Goal: Task Accomplishment & Management: Complete application form

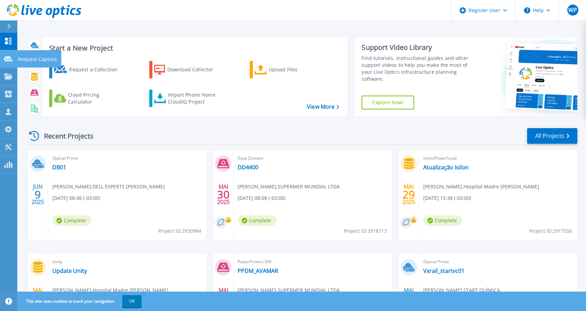
click at [42, 56] on p "Request Capture" at bounding box center [37, 59] width 39 height 18
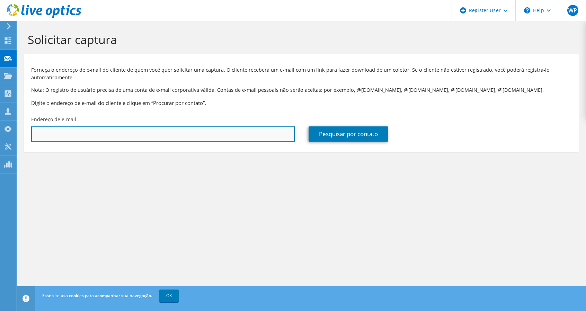
click at [67, 134] on input "text" at bounding box center [162, 133] width 263 height 15
type input "[EMAIL_ADDRESS][DOMAIN_NAME]"
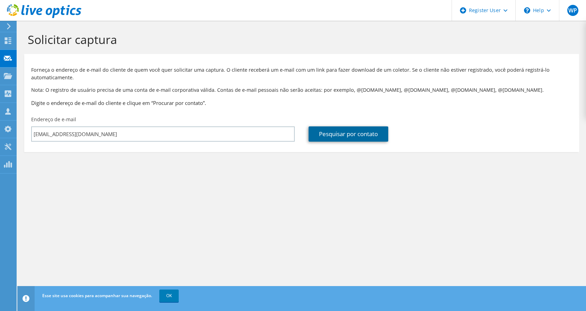
click at [330, 132] on link "Pesquisar por contato" at bounding box center [348, 133] width 80 height 15
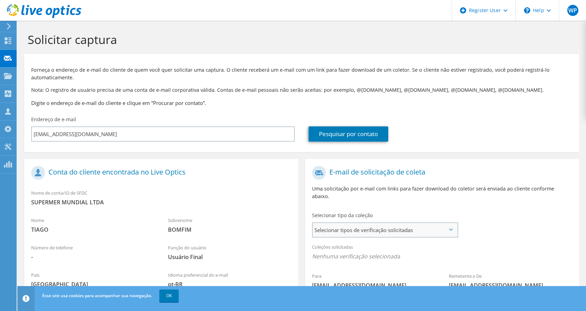
click at [398, 223] on span "Selecionar tipos de verificação solicitadas" at bounding box center [385, 230] width 144 height 14
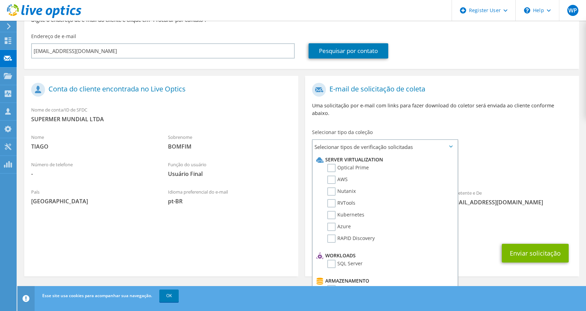
click at [503, 122] on div "Para tiago.bomfim@supermercadosmundial.com.br Remetente e De liveoptics@liveopt…" at bounding box center [442, 146] width 274 height 134
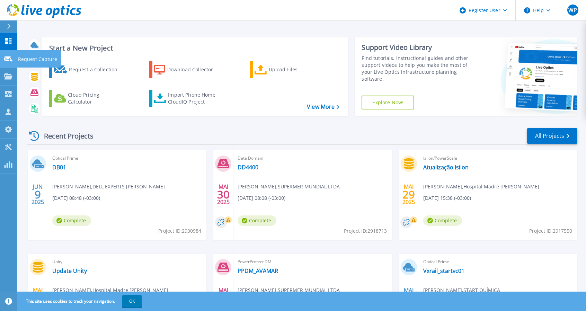
click at [25, 59] on p "Request Capture" at bounding box center [37, 59] width 39 height 18
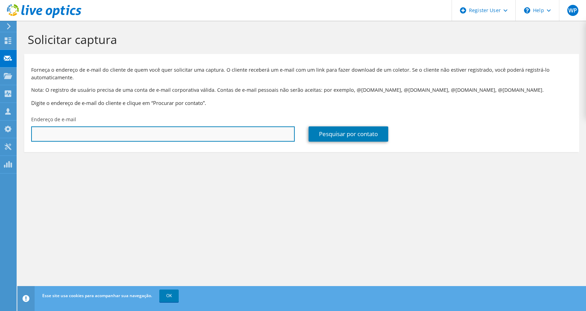
click at [89, 131] on input "text" at bounding box center [162, 133] width 263 height 15
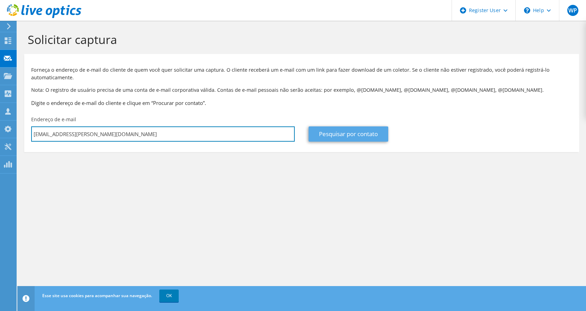
type input "tiago.pereira@gruposc.com.br"
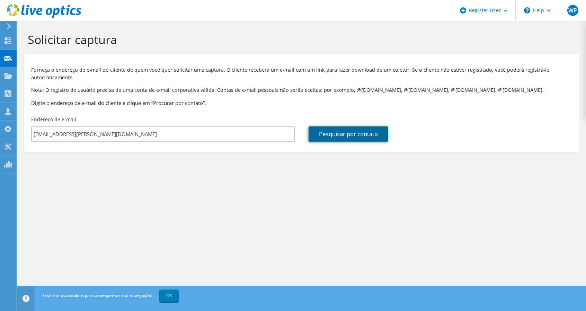
click at [340, 130] on link "Pesquisar por contato" at bounding box center [348, 133] width 80 height 15
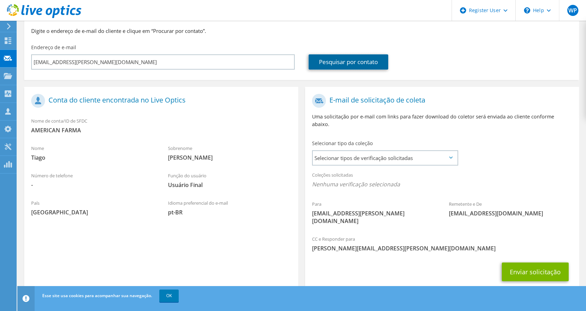
scroll to position [76, 0]
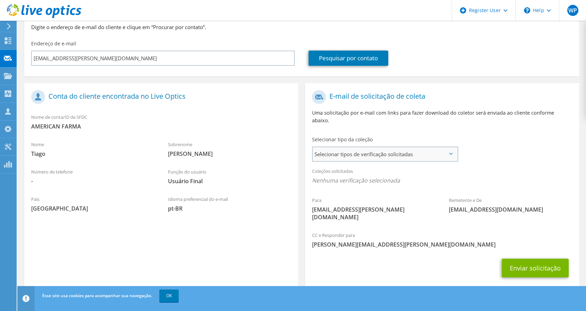
click at [396, 150] on span "Selecionar tipos de verificação solicitadas" at bounding box center [385, 154] width 144 height 14
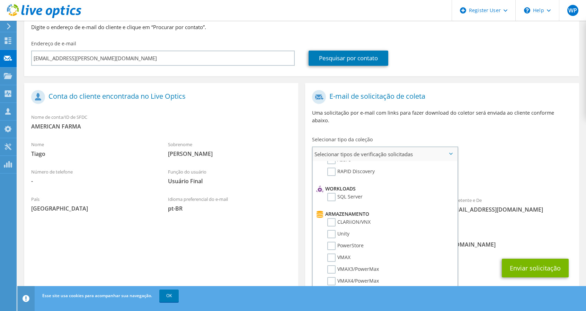
scroll to position [74, 0]
click at [333, 193] on label "SQL Server" at bounding box center [344, 197] width 35 height 8
click at [0, 0] on input "SQL Server" at bounding box center [0, 0] width 0 height 0
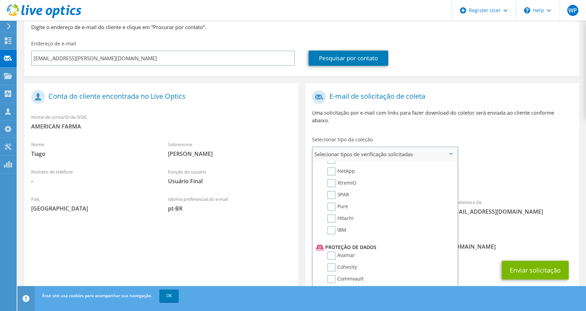
scroll to position [219, 0]
click at [333, 226] on label "IBM" at bounding box center [336, 230] width 19 height 8
click at [0, 0] on input "IBM" at bounding box center [0, 0] width 0 height 0
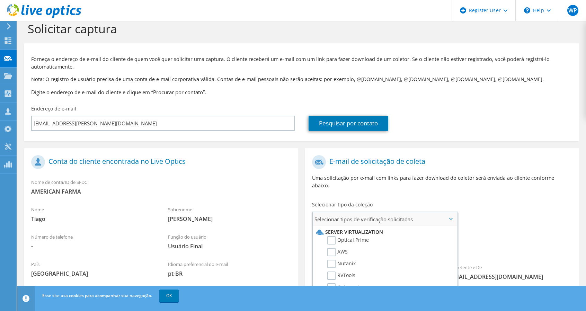
scroll to position [10, 0]
click at [330, 236] on label "Optical Prime" at bounding box center [348, 240] width 42 height 8
click at [0, 0] on input "Optical Prime" at bounding box center [0, 0] width 0 height 0
click at [546, 209] on div "Para tiago.pereira@gruposc.com.br Remetente e De liveoptics@liveoptics.com" at bounding box center [442, 223] width 274 height 143
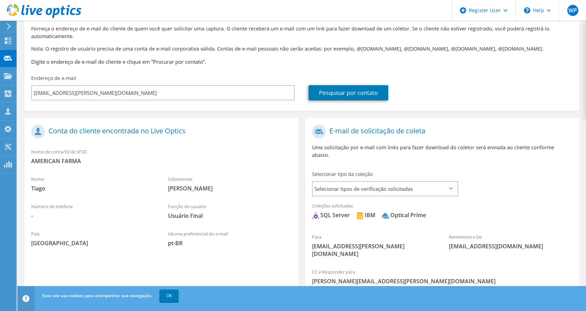
scroll to position [78, 0]
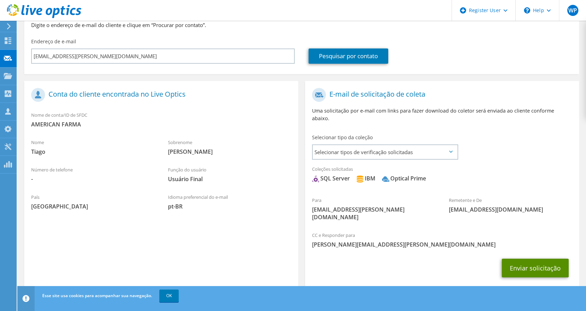
click at [516, 259] on button "Enviar solicitação" at bounding box center [535, 268] width 67 height 19
